Goal: Information Seeking & Learning: Learn about a topic

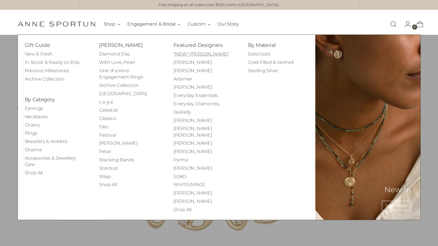
click at [201, 54] on link "*NEW* [PERSON_NAME]" at bounding box center [200, 53] width 55 height 5
click at [195, 64] on link "[PERSON_NAME]" at bounding box center [192, 62] width 39 height 5
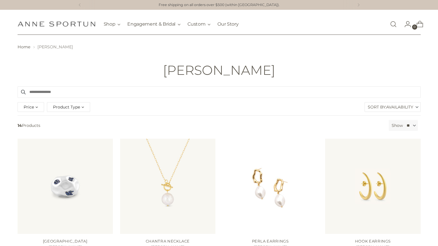
drag, startPoint x: 251, startPoint y: 72, endPoint x: 189, endPoint y: 68, distance: 62.0
click at [189, 68] on h1 "Sara Shala" at bounding box center [219, 70] width 112 height 14
copy h1 "Sara Shala"
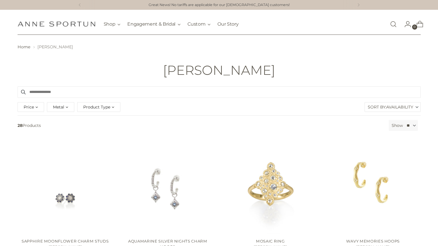
drag, startPoint x: 262, startPoint y: 70, endPoint x: 180, endPoint y: 71, distance: 82.0
click at [180, 71] on div "[PERSON_NAME]" at bounding box center [219, 70] width 432 height 14
copy h1 "[PERSON_NAME]"
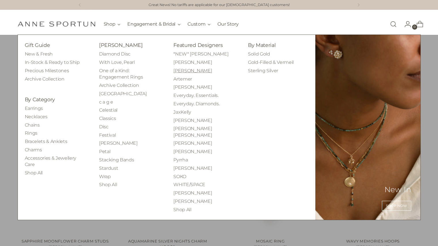
click at [184, 70] on link "[PERSON_NAME]" at bounding box center [192, 70] width 39 height 5
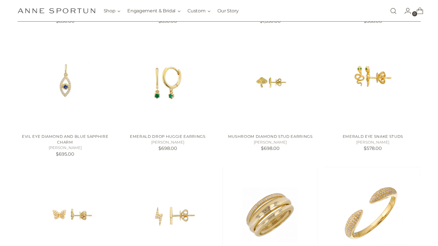
scroll to position [242, 0]
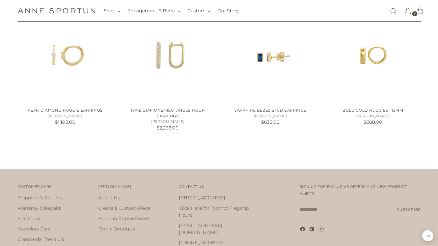
scroll to position [1075, 0]
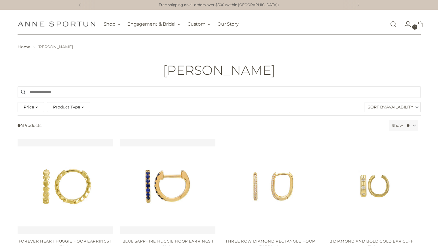
drag, startPoint x: 249, startPoint y: 72, endPoint x: 185, endPoint y: 75, distance: 64.2
click at [185, 75] on div "[PERSON_NAME]" at bounding box center [219, 70] width 432 height 14
copy h1 "[PERSON_NAME]"
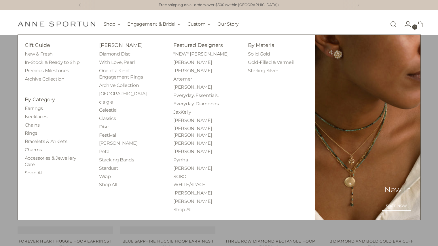
click at [183, 79] on link "Artemer" at bounding box center [182, 78] width 19 height 5
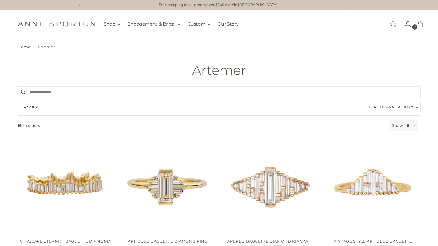
drag, startPoint x: 194, startPoint y: 71, endPoint x: 244, endPoint y: 71, distance: 50.4
click at [244, 71] on h1 "Artemer" at bounding box center [219, 70] width 54 height 14
copy h1 "Artemer"
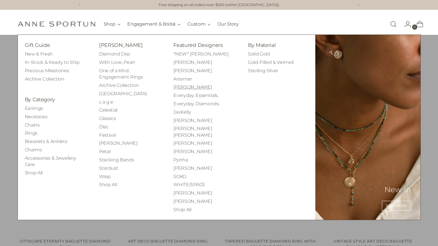
click at [185, 87] on link "[PERSON_NAME]" at bounding box center [192, 86] width 39 height 5
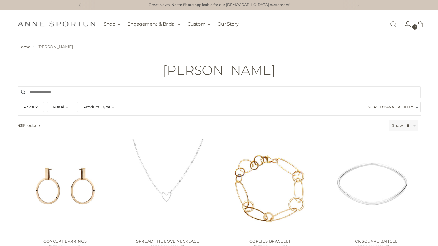
drag, startPoint x: 264, startPoint y: 72, endPoint x: 175, endPoint y: 69, distance: 89.3
click at [175, 69] on h1 "[PERSON_NAME]" at bounding box center [219, 70] width 112 height 14
copy h1 "[PERSON_NAME]"
